Goal: Information Seeking & Learning: Learn about a topic

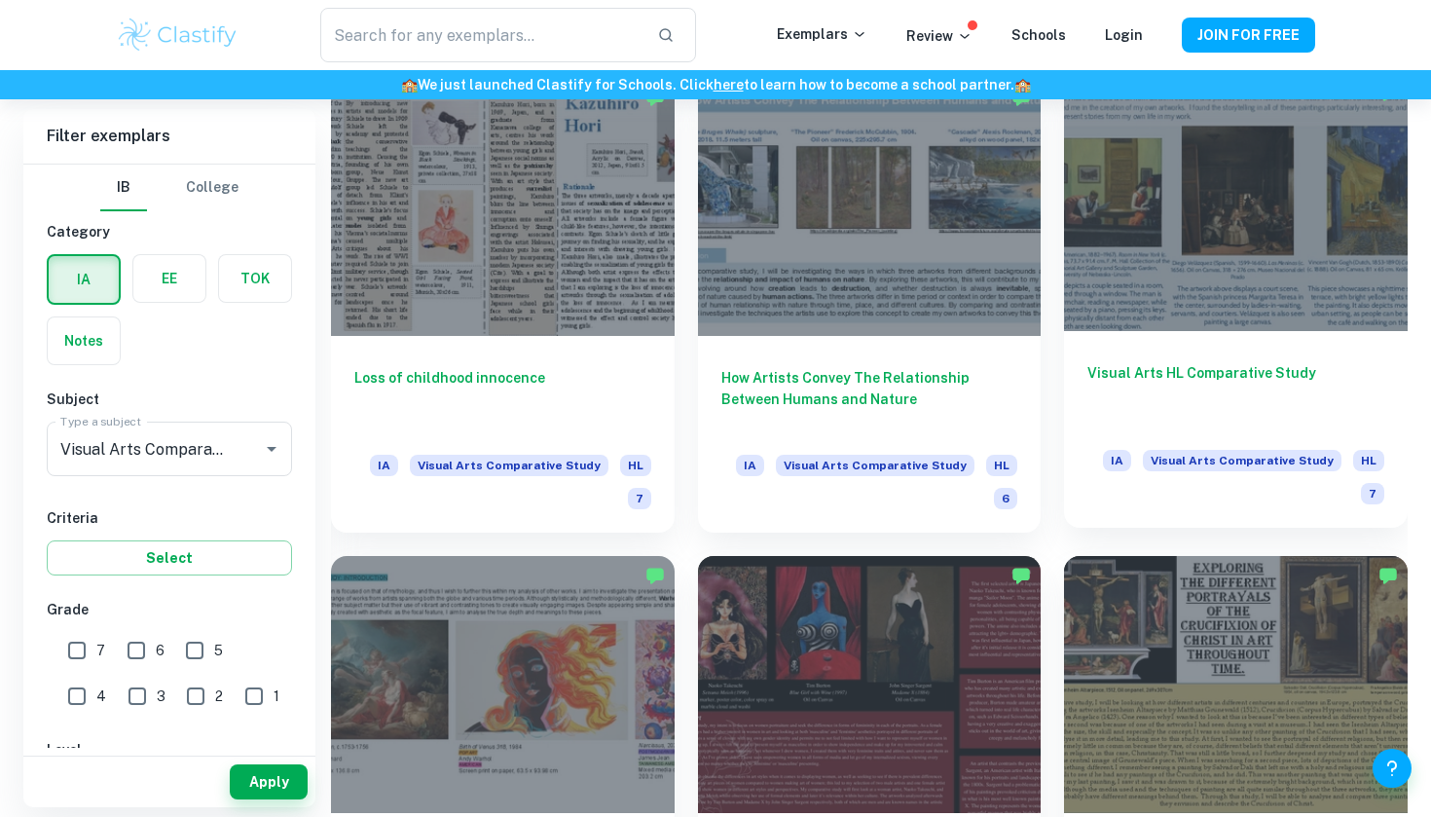
scroll to position [1918, 0]
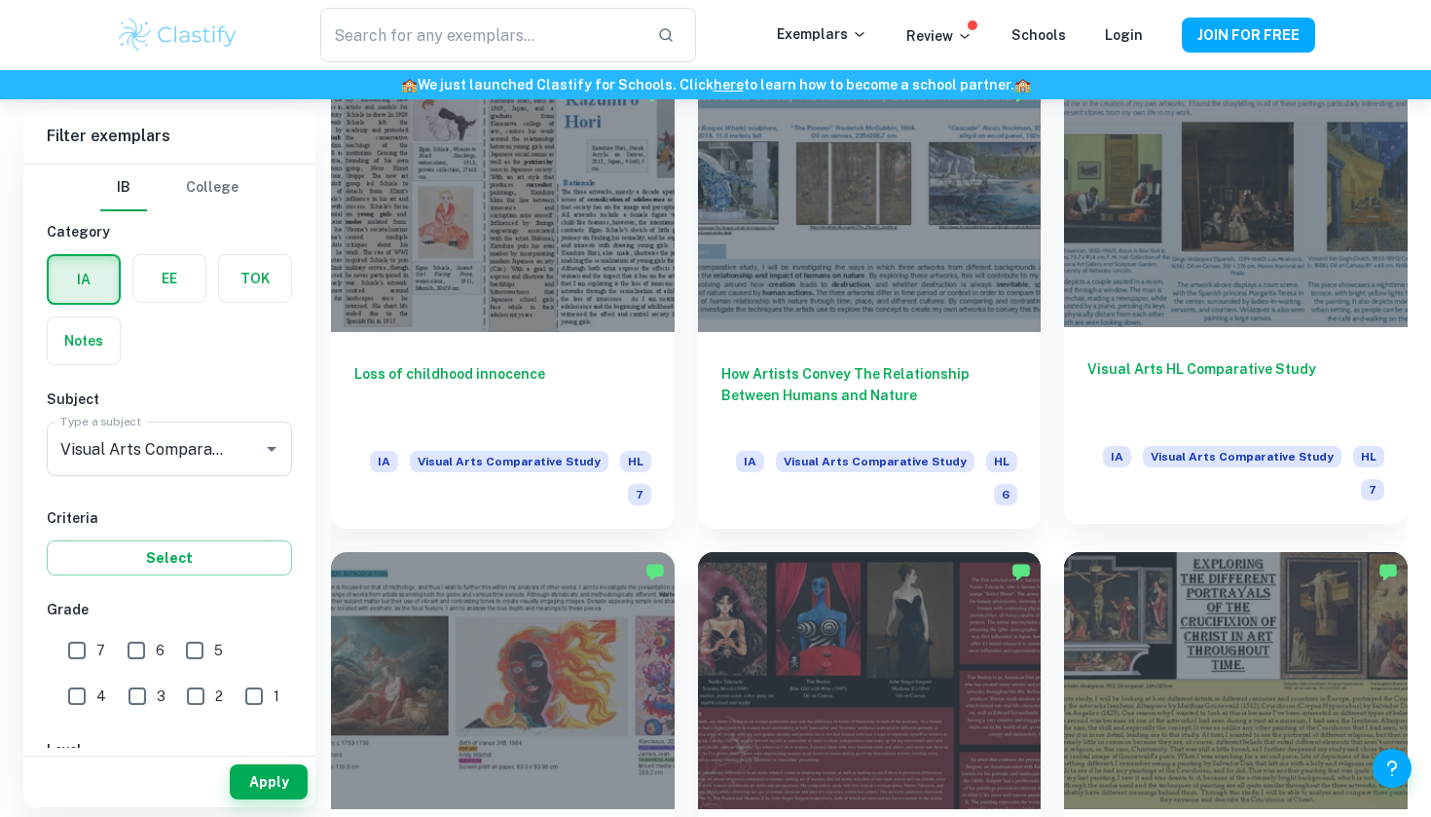
click at [1274, 255] on div at bounding box center [1236, 197] width 344 height 257
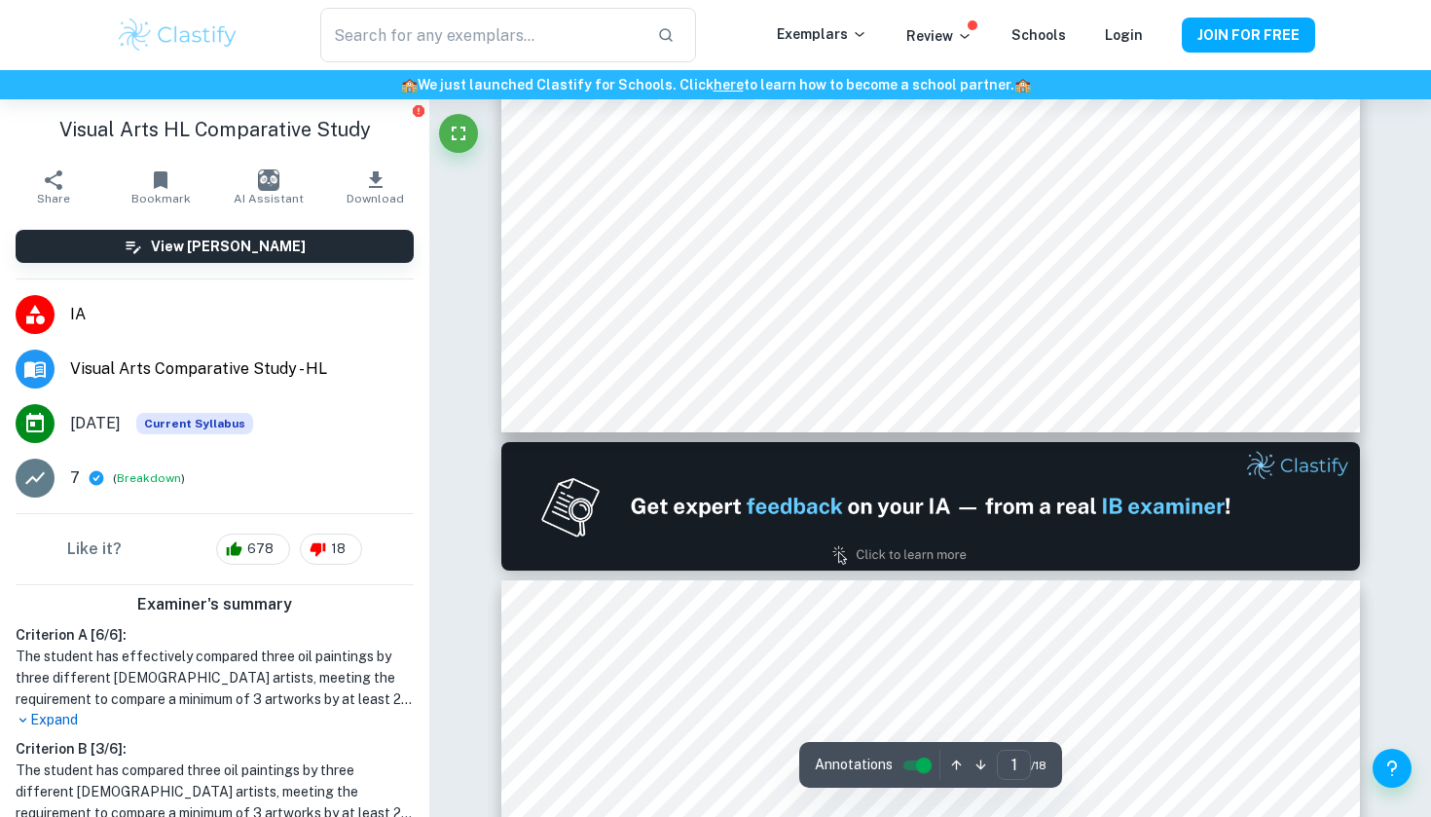
type input "2"
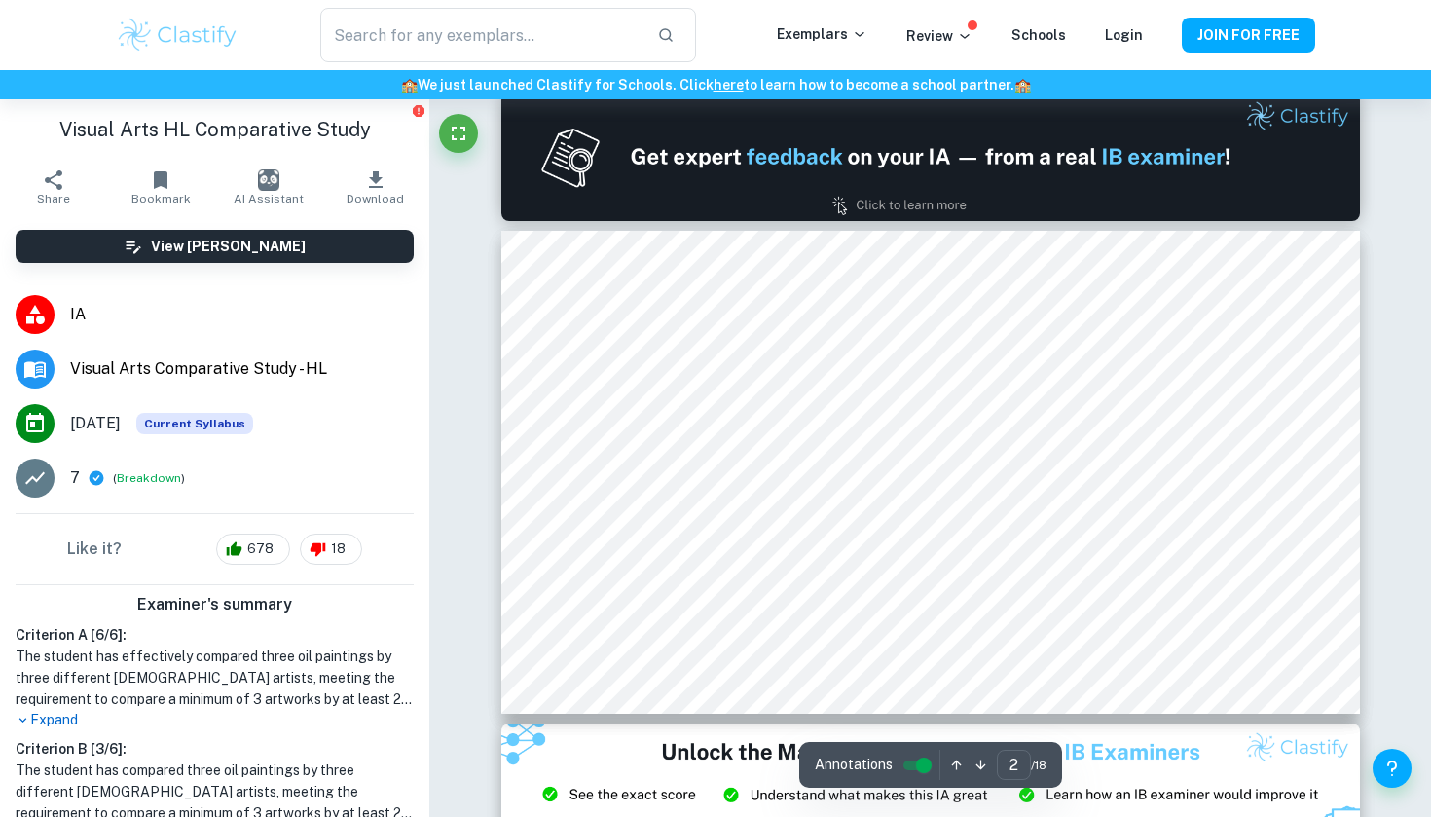
scroll to position [526, 0]
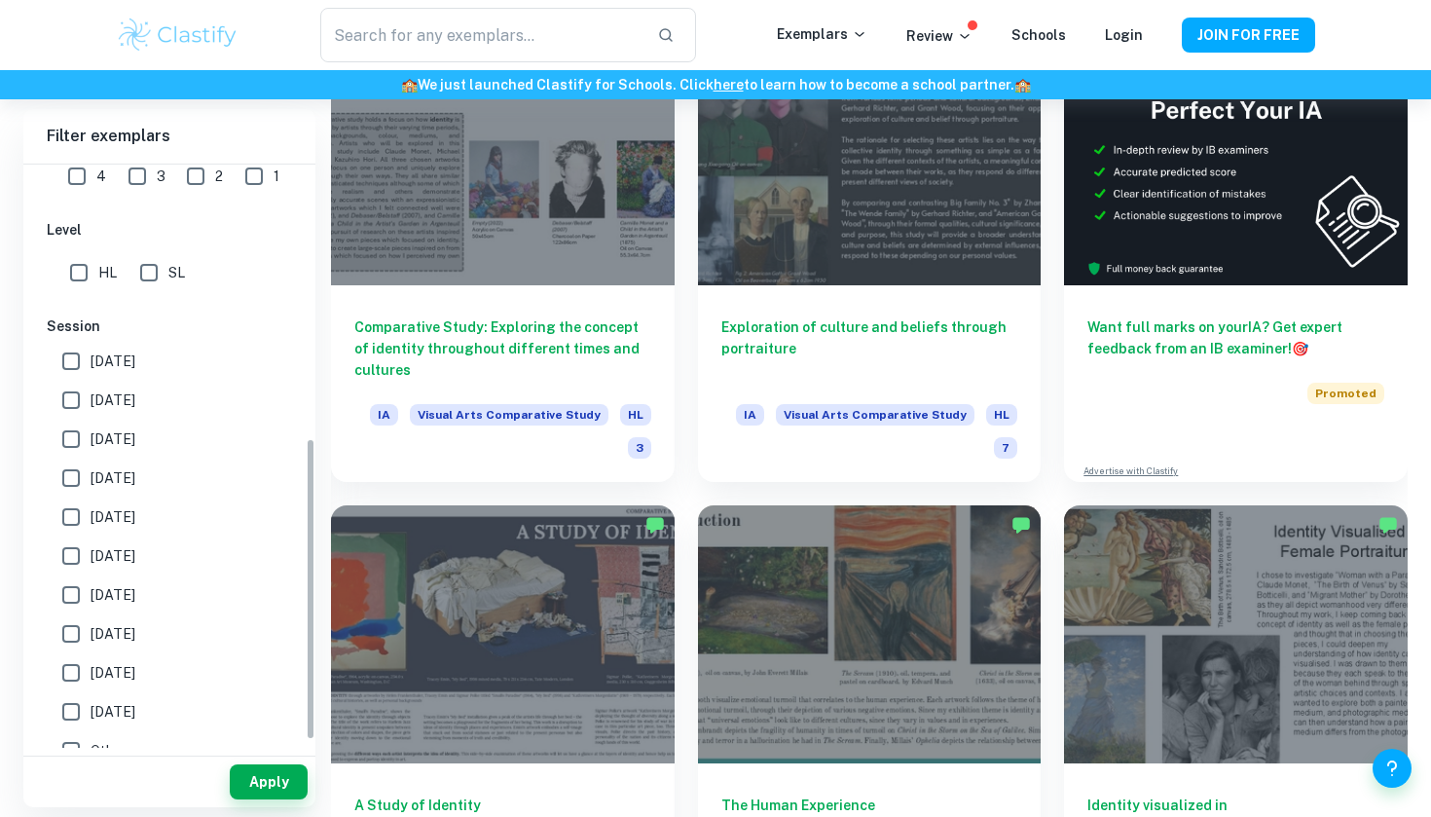
scroll to position [529, 0]
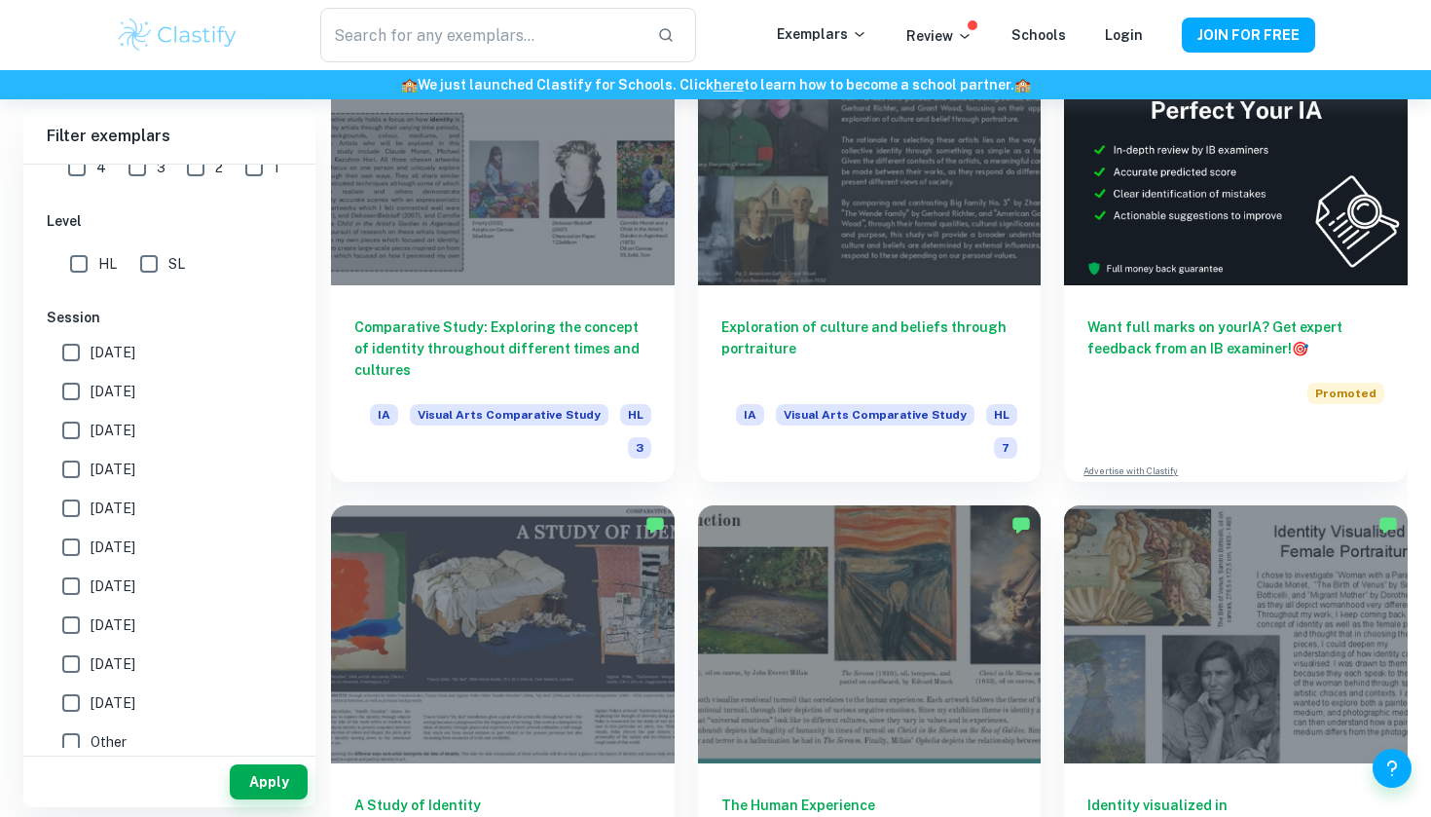
click at [111, 352] on span "[DATE]" at bounding box center [113, 352] width 45 height 21
click at [91, 352] on input "[DATE]" at bounding box center [71, 352] width 39 height 39
checkbox input "true"
click at [275, 779] on button "Apply" at bounding box center [269, 781] width 78 height 35
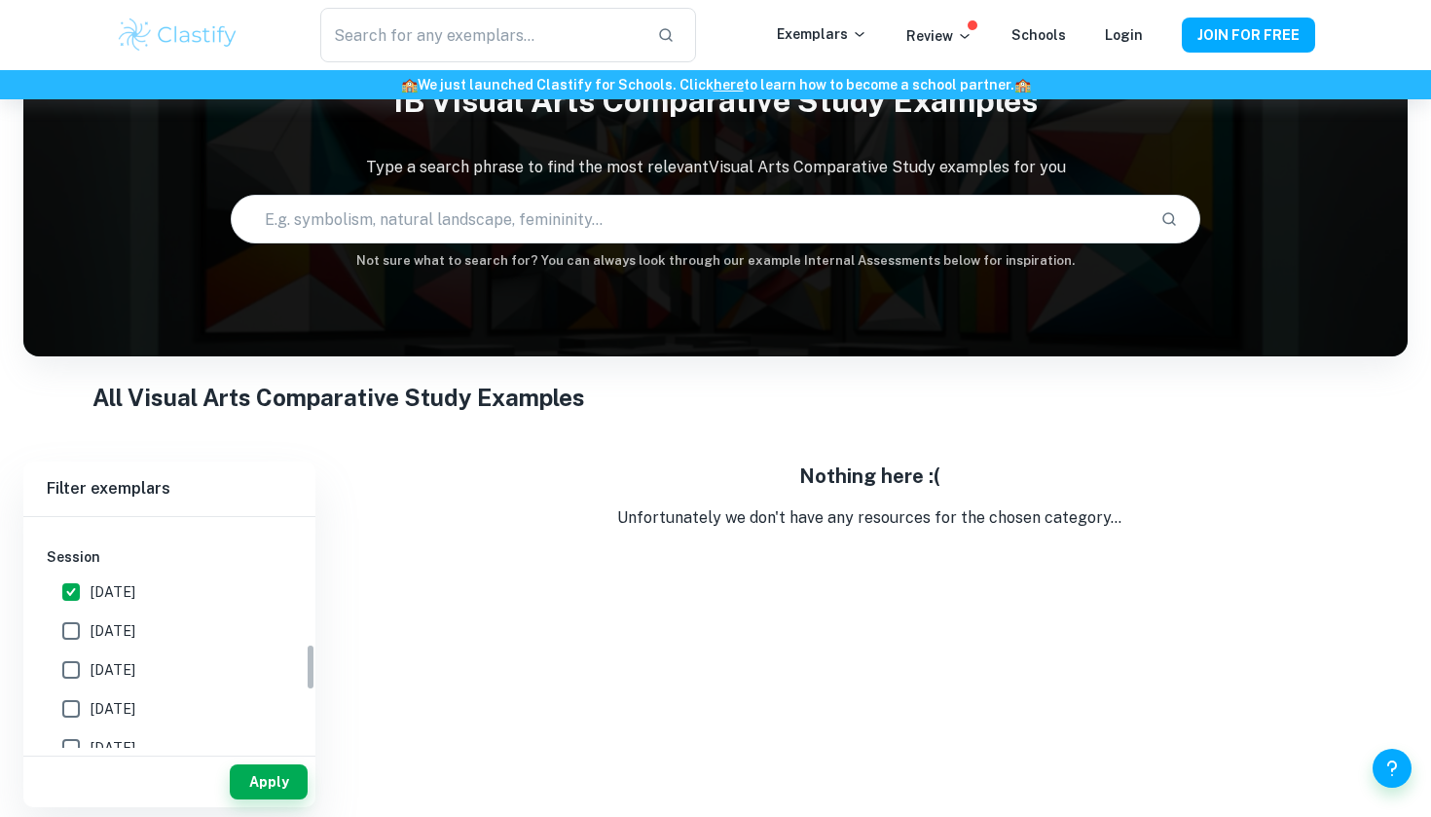
scroll to position [658, 0]
click at [154, 619] on label "[DATE]" at bounding box center [164, 614] width 225 height 39
click at [91, 619] on input "[DATE]" at bounding box center [71, 614] width 39 height 39
checkbox input "true"
click at [71, 568] on input "[DATE]" at bounding box center [71, 575] width 39 height 39
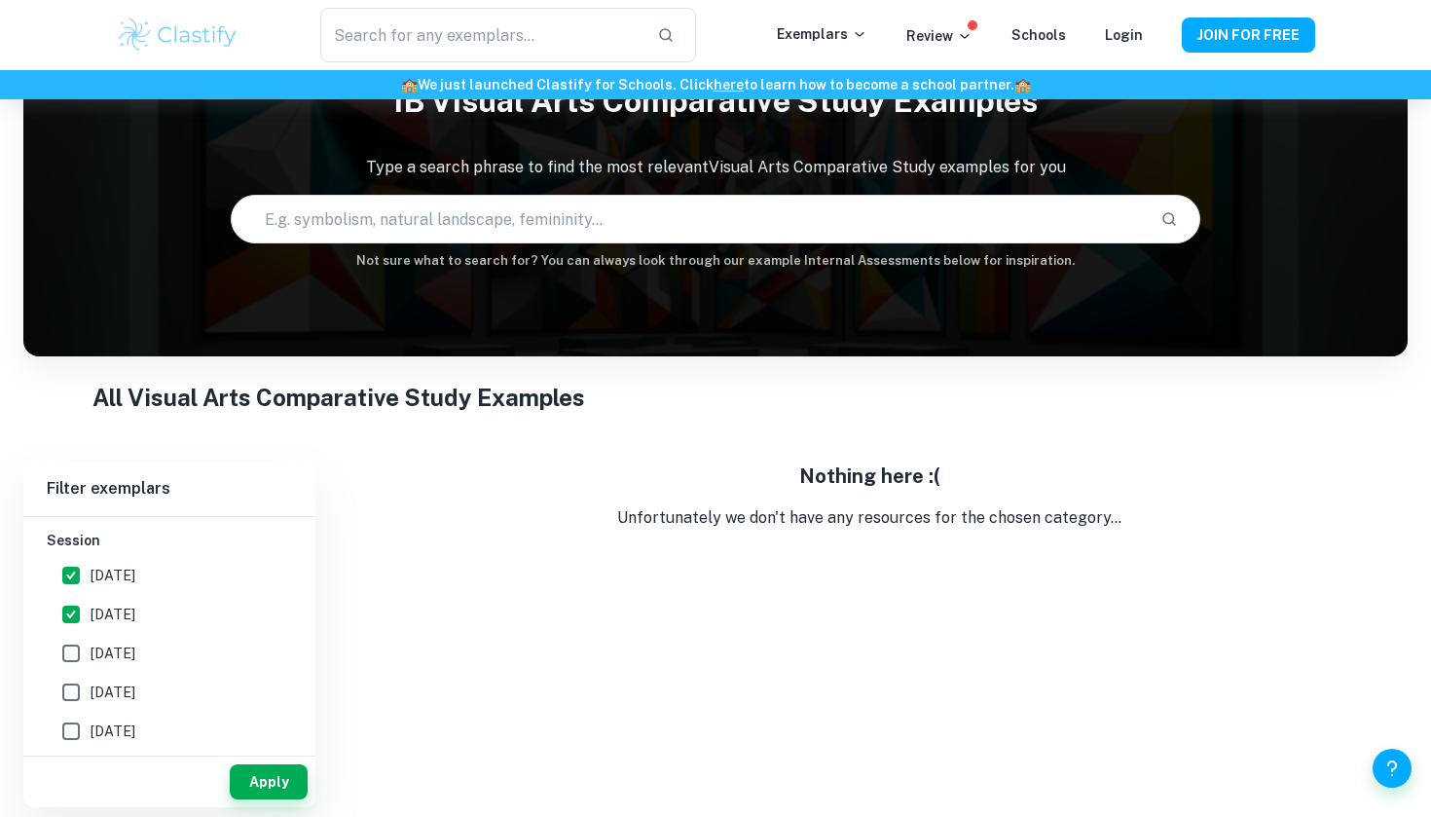
checkbox input "false"
click at [253, 777] on button "Apply" at bounding box center [269, 781] width 78 height 35
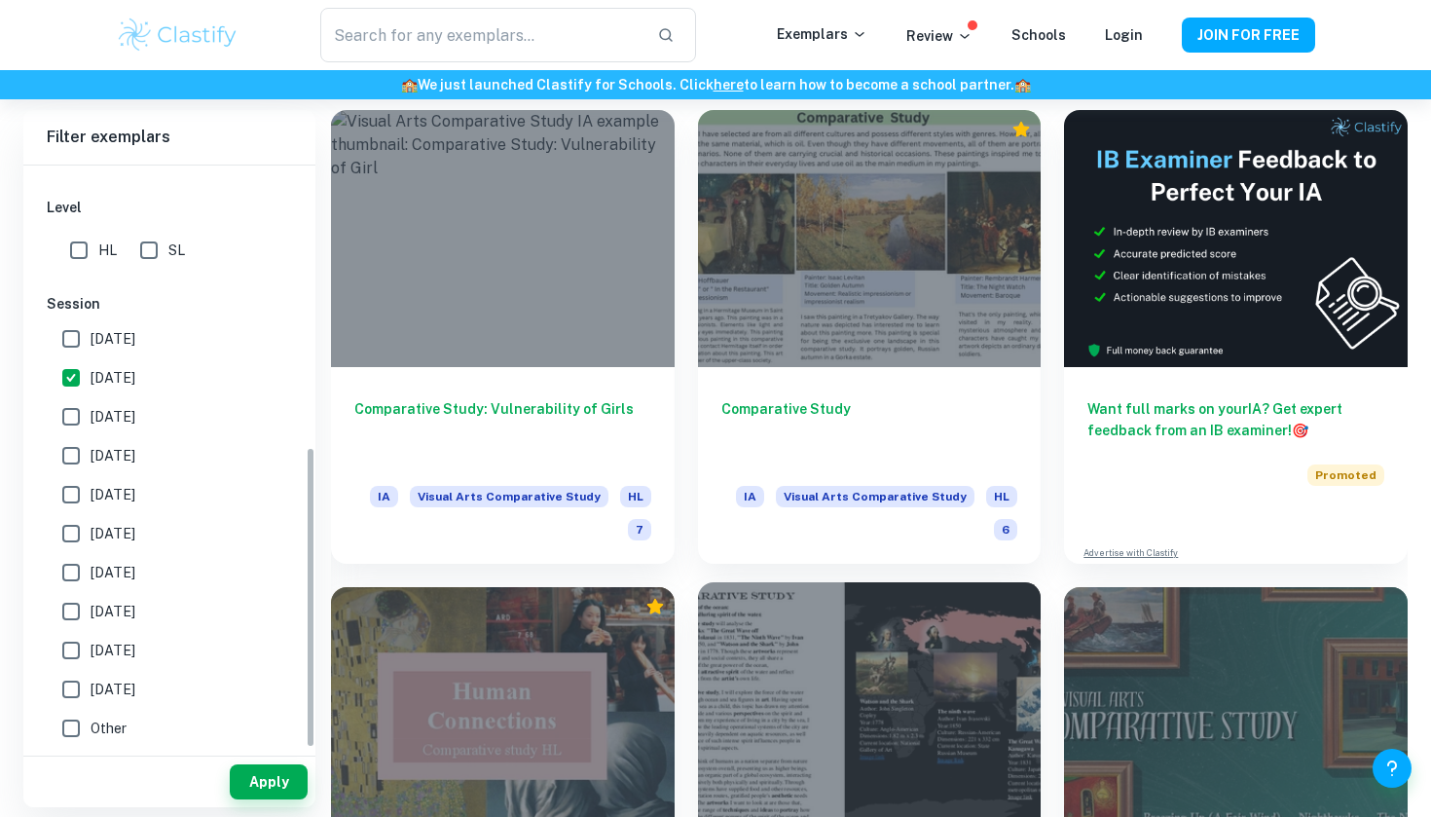
scroll to position [543, 0]
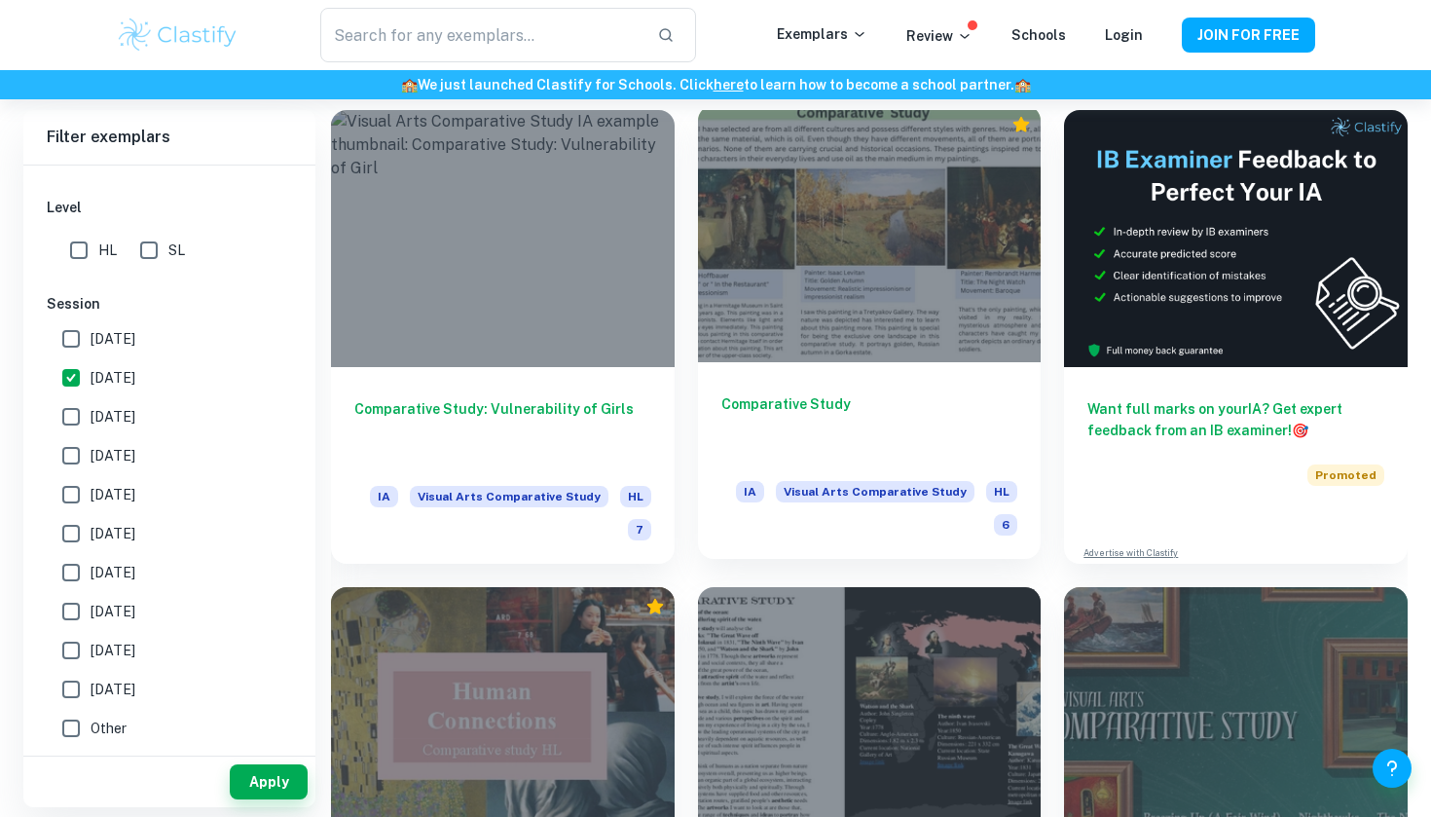
click at [873, 287] on div at bounding box center [870, 233] width 344 height 257
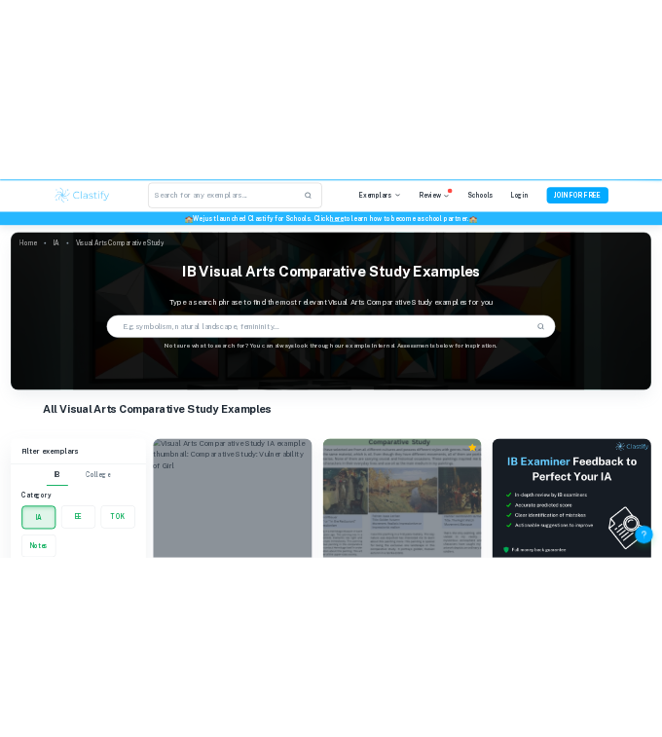
scroll to position [451, 0]
